Goal: Information Seeking & Learning: Learn about a topic

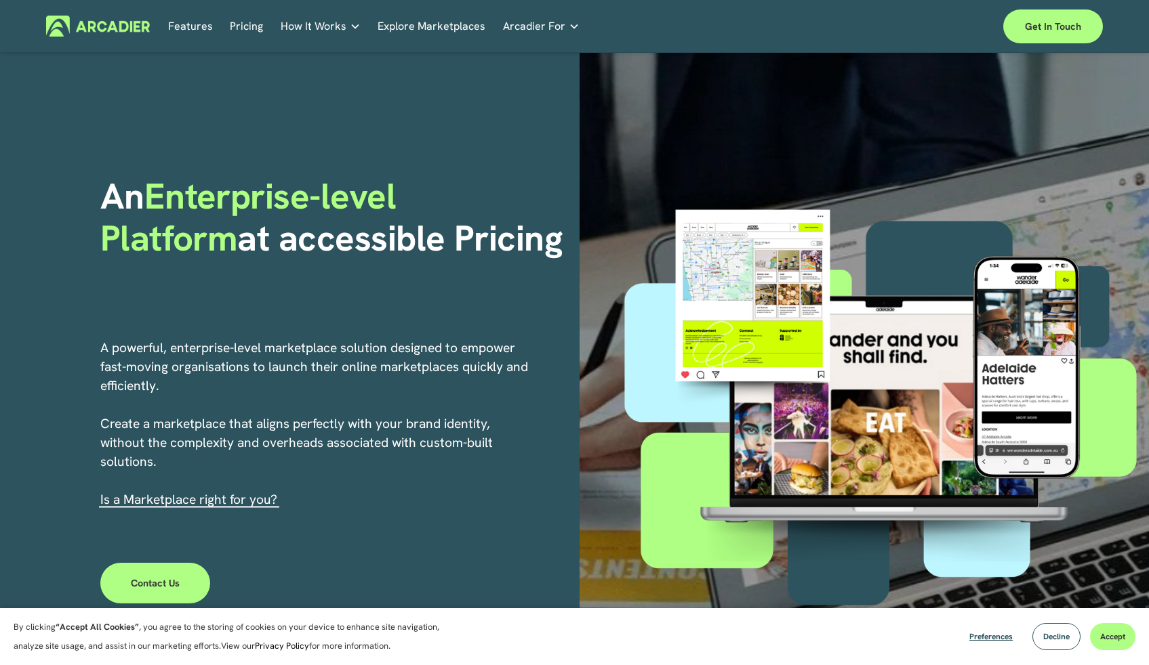
click at [251, 24] on link "Pricing" at bounding box center [246, 26] width 33 height 21
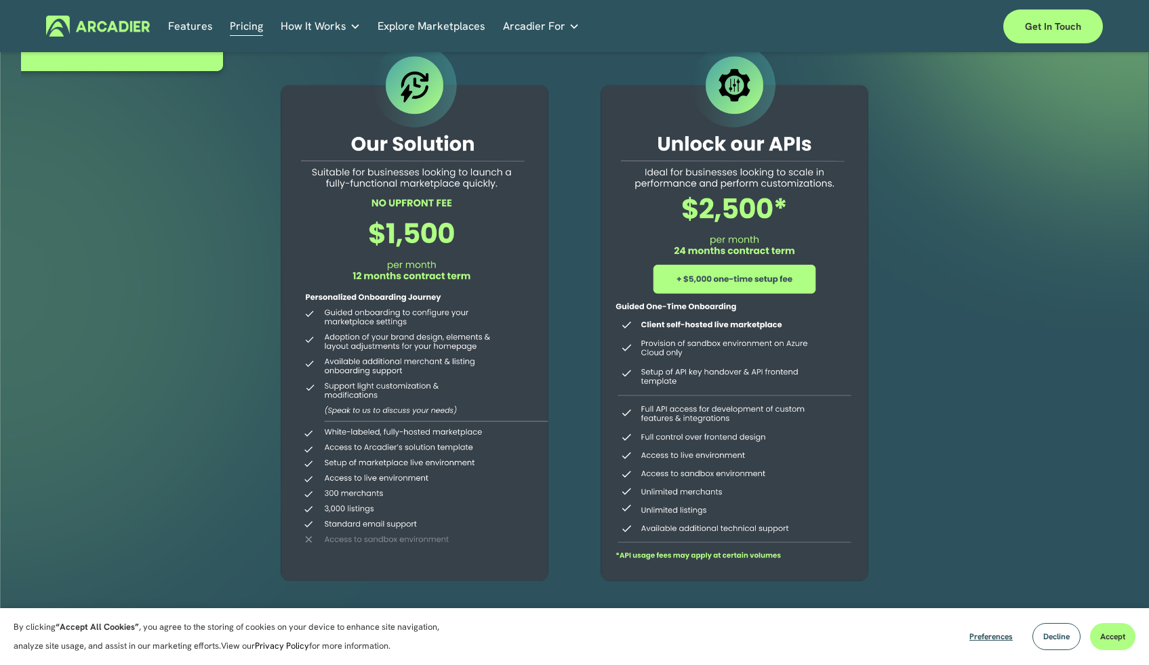
scroll to position [75, 0]
click at [196, 20] on link "Features" at bounding box center [190, 26] width 45 height 21
